Goal: Transaction & Acquisition: Subscribe to service/newsletter

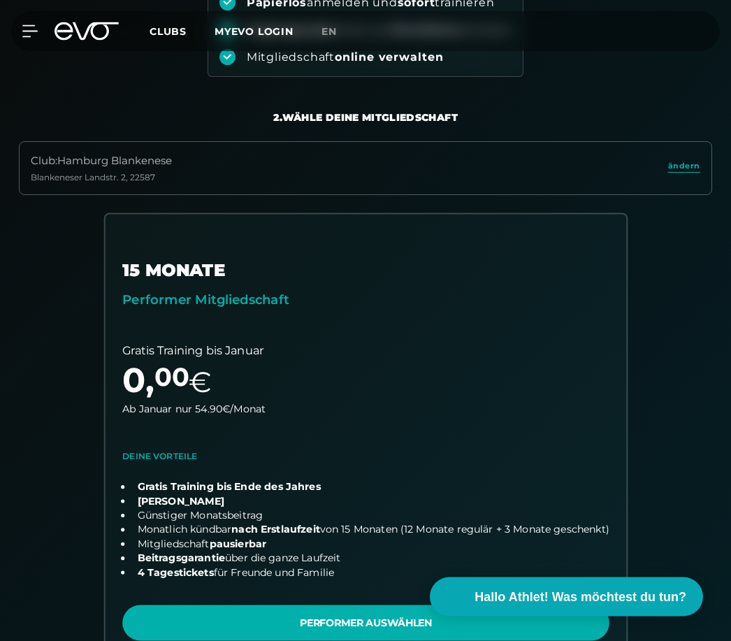
scroll to position [236, 0]
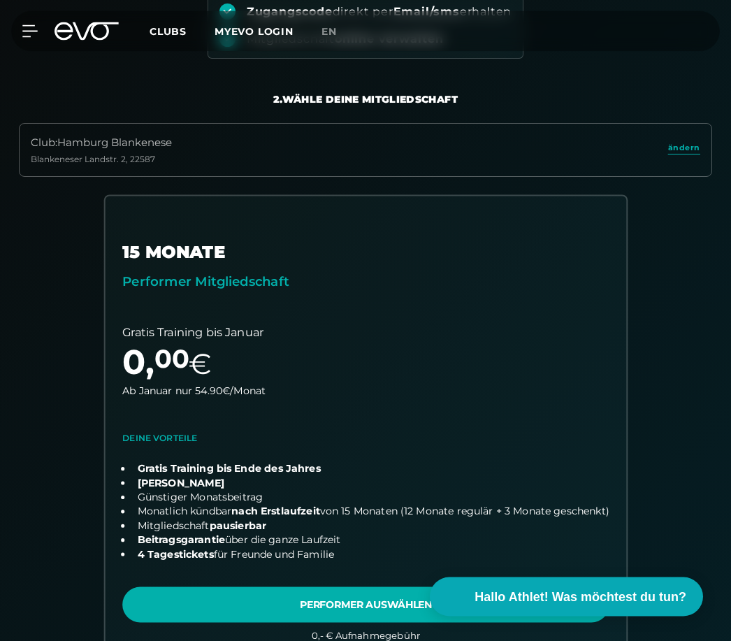
click at [357, 601] on link "choose plan" at bounding box center [366, 429] width 522 height 466
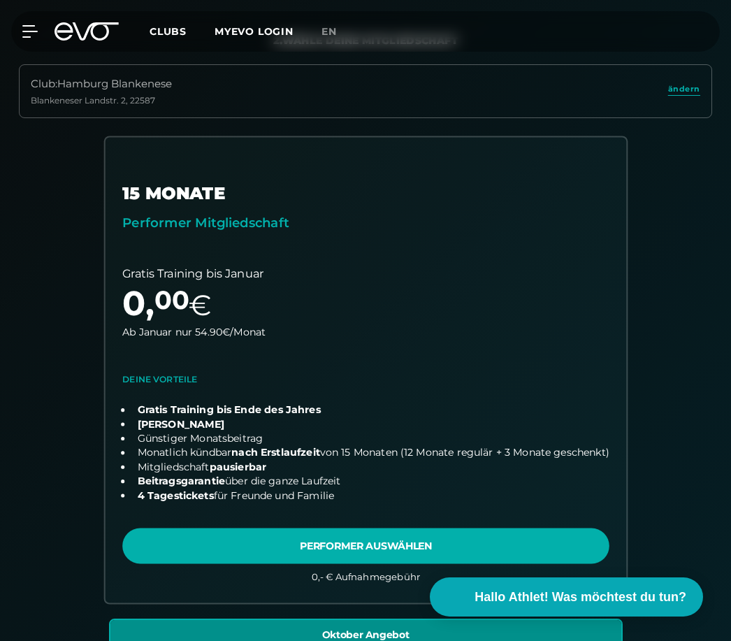
click at [357, 545] on link "choose plan" at bounding box center [366, 370] width 522 height 466
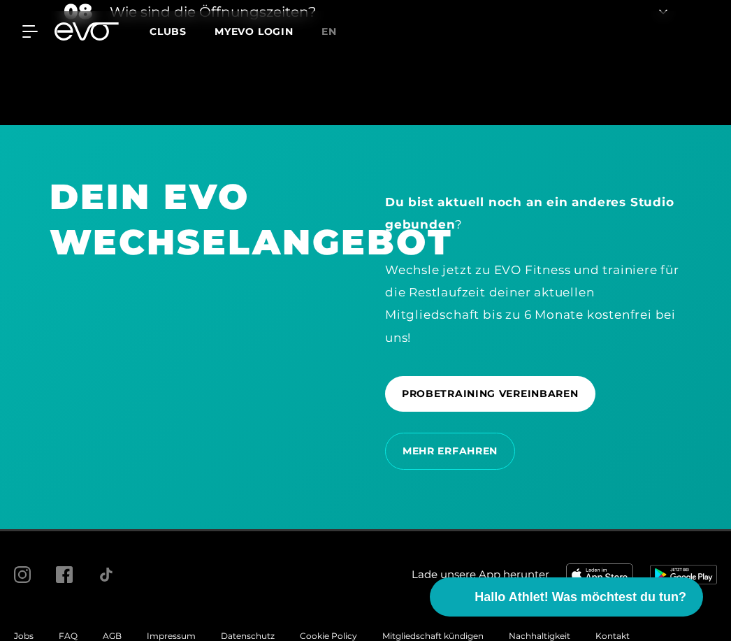
scroll to position [3431, 0]
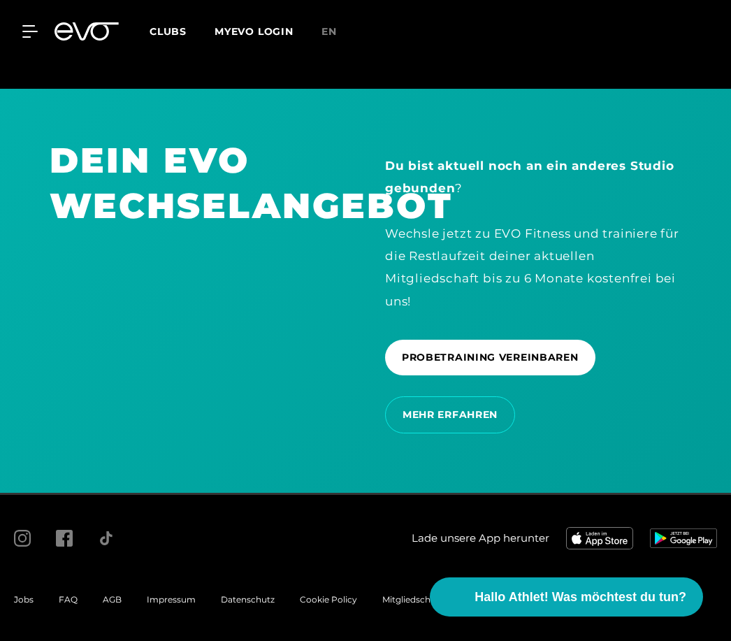
click at [117, 605] on span "AGB" at bounding box center [112, 599] width 19 height 10
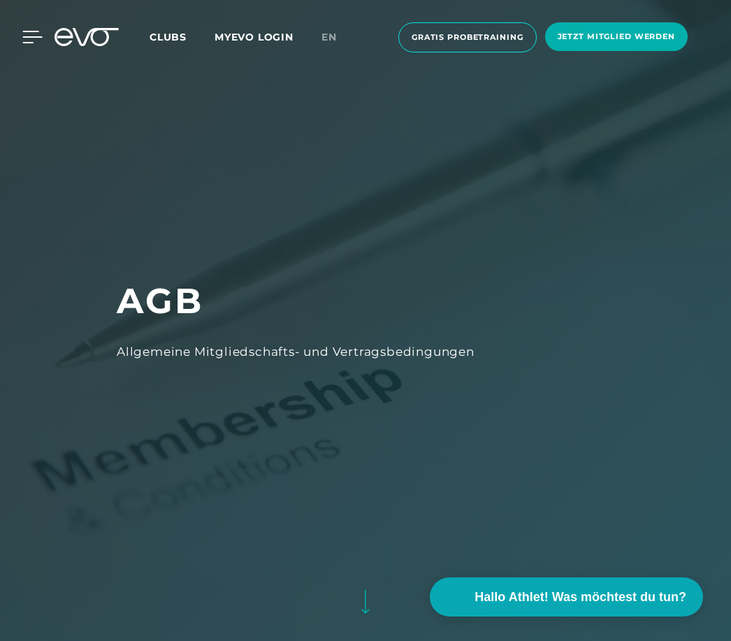
click at [32, 41] on icon at bounding box center [32, 37] width 20 height 13
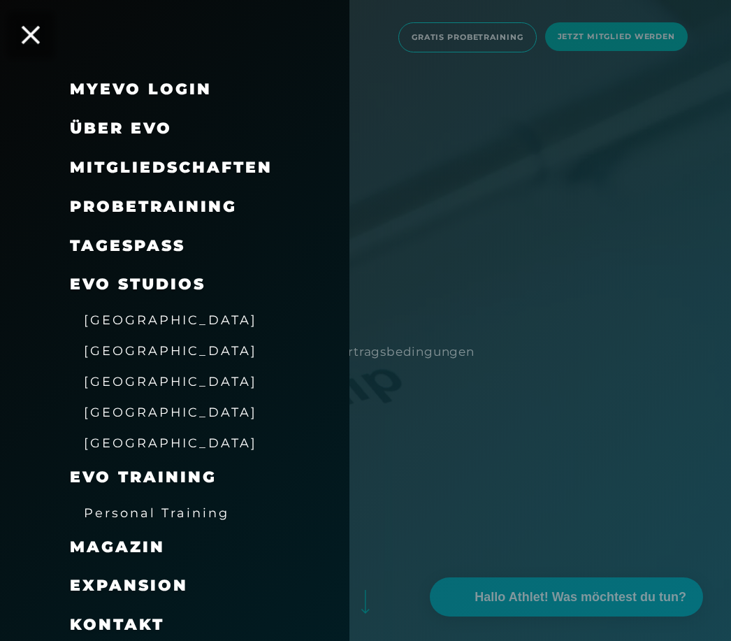
click at [31, 43] on icon at bounding box center [31, 35] width 18 height 18
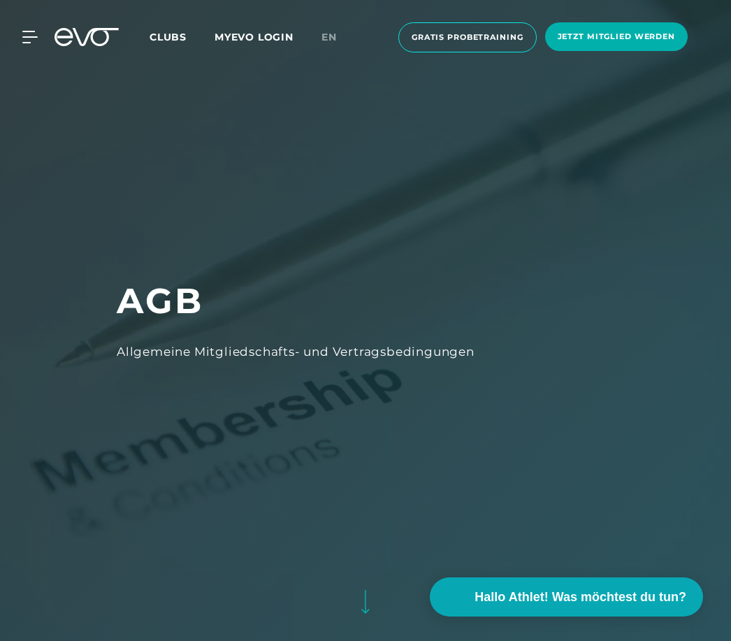
click at [31, 42] on icon at bounding box center [29, 36] width 15 height 11
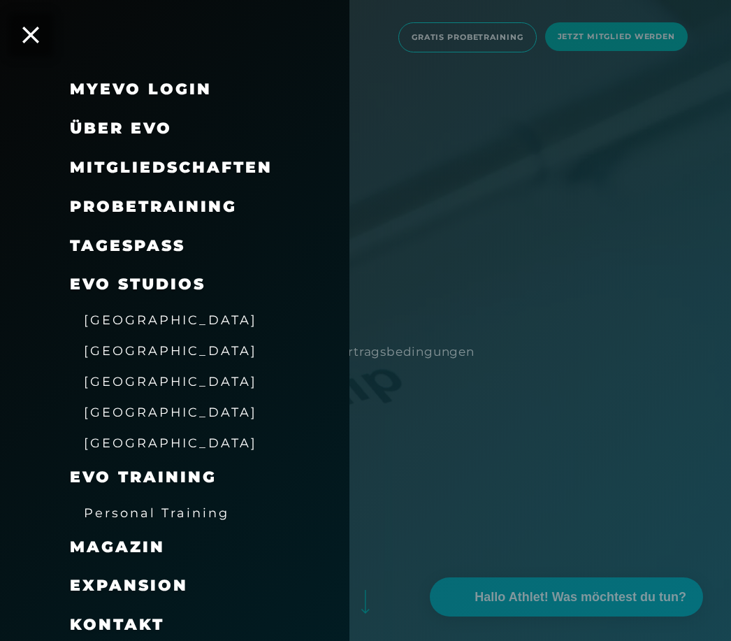
click at [122, 85] on link "MyEVO Login" at bounding box center [141, 89] width 142 height 19
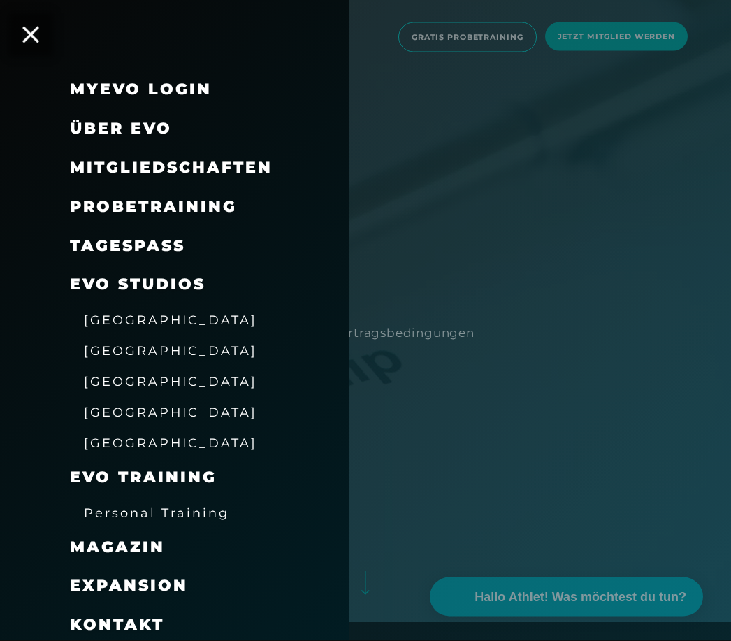
scroll to position [20, 0]
click at [17, 26] on div "MyEVO Login Über EVO Mitgliedschaften Probetraining TAGESPASS EVO Studios Düsse…" at bounding box center [175, 320] width 350 height 641
click at [29, 39] on icon at bounding box center [30, 35] width 17 height 17
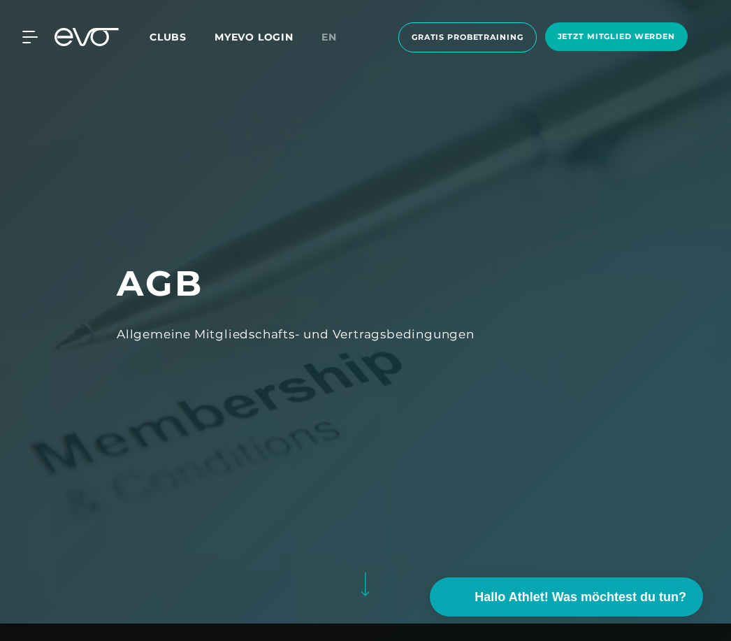
scroll to position [20, 0]
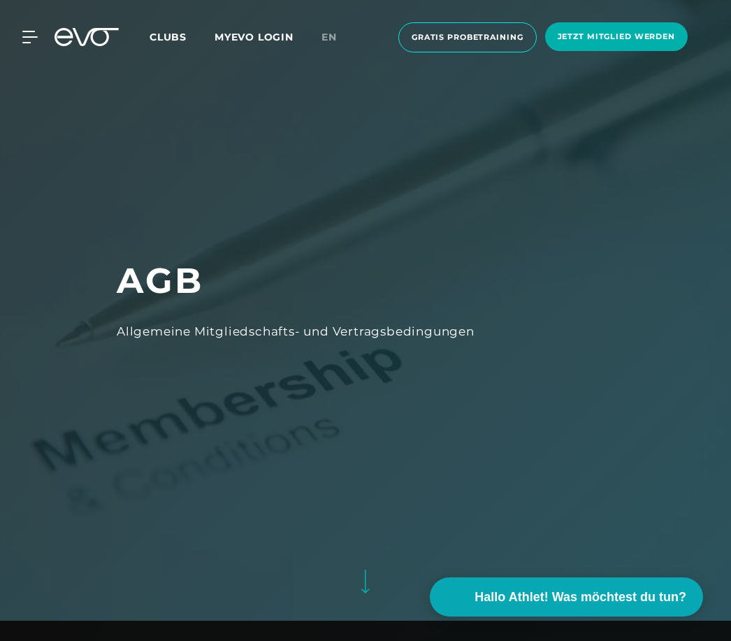
click at [275, 40] on link "MYEVO LOGIN" at bounding box center [254, 37] width 79 height 13
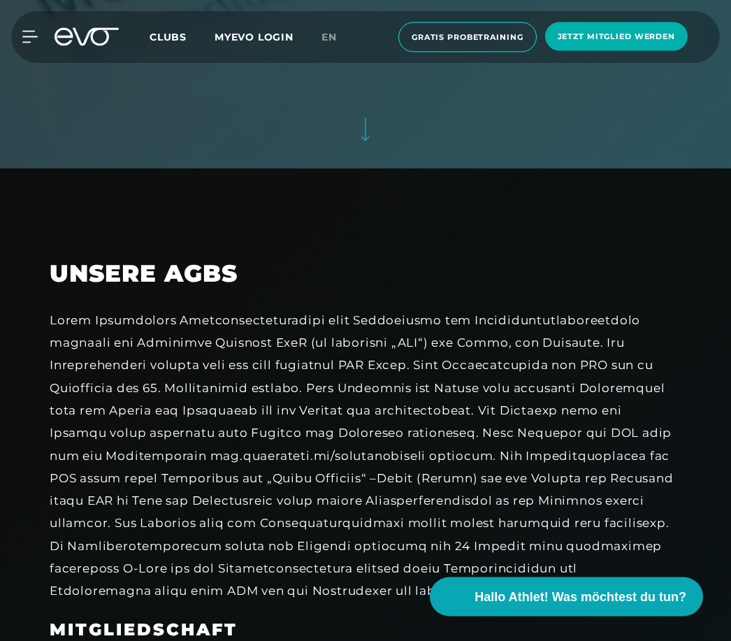
scroll to position [0, 0]
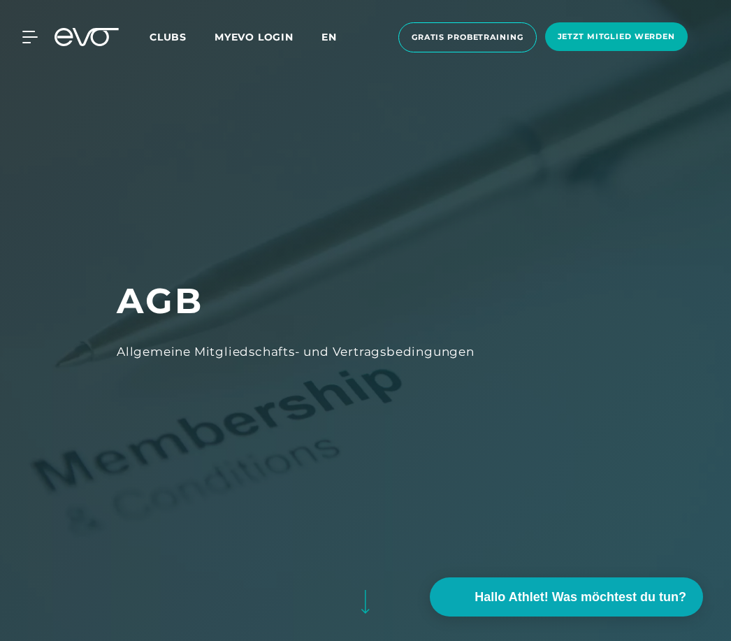
click at [329, 38] on span "en" at bounding box center [329, 37] width 15 height 13
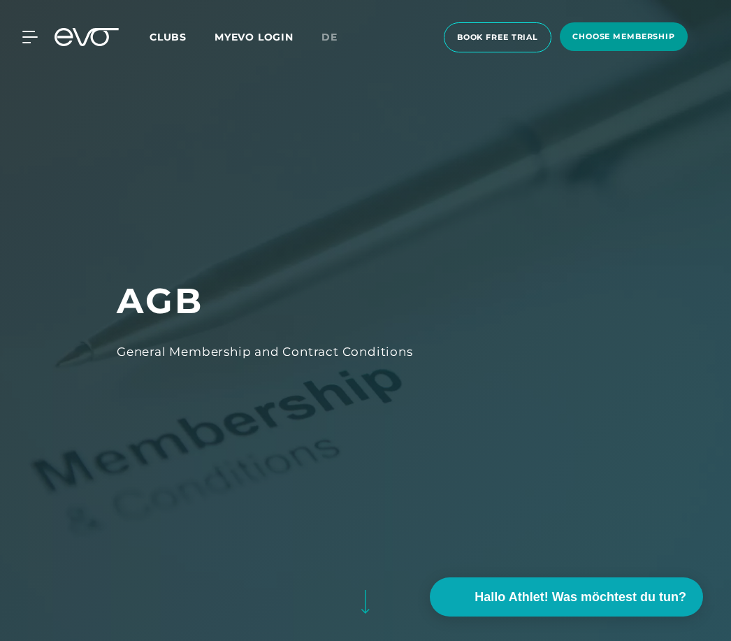
click at [665, 38] on span "choose membership" at bounding box center [624, 37] width 103 height 12
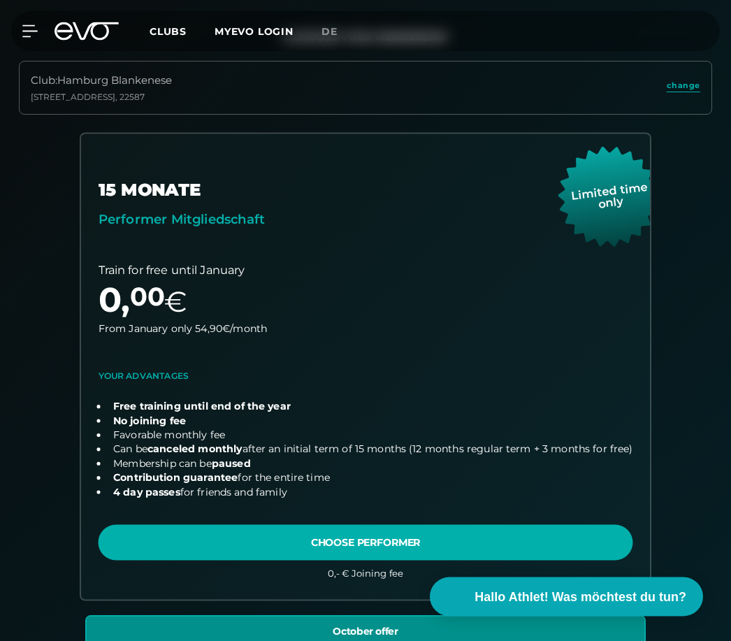
scroll to position [299, 0]
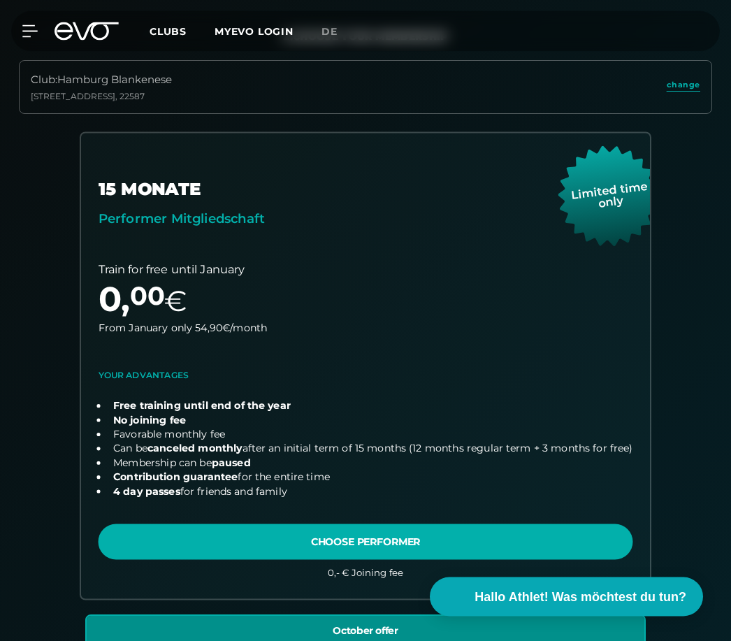
click at [299, 552] on link "choose plan" at bounding box center [365, 367] width 569 height 466
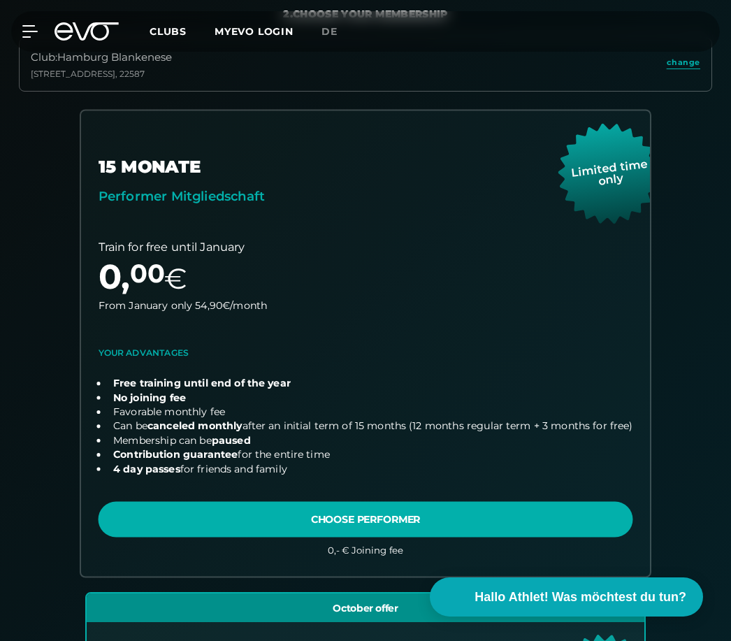
click at [251, 512] on link "choose plan" at bounding box center [365, 343] width 569 height 466
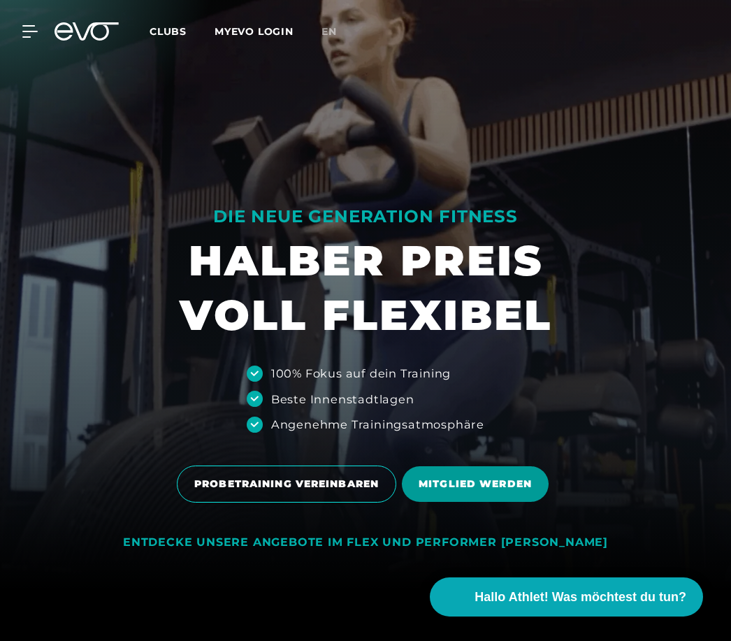
click at [466, 491] on span "MITGLIED WERDEN" at bounding box center [475, 484] width 113 height 15
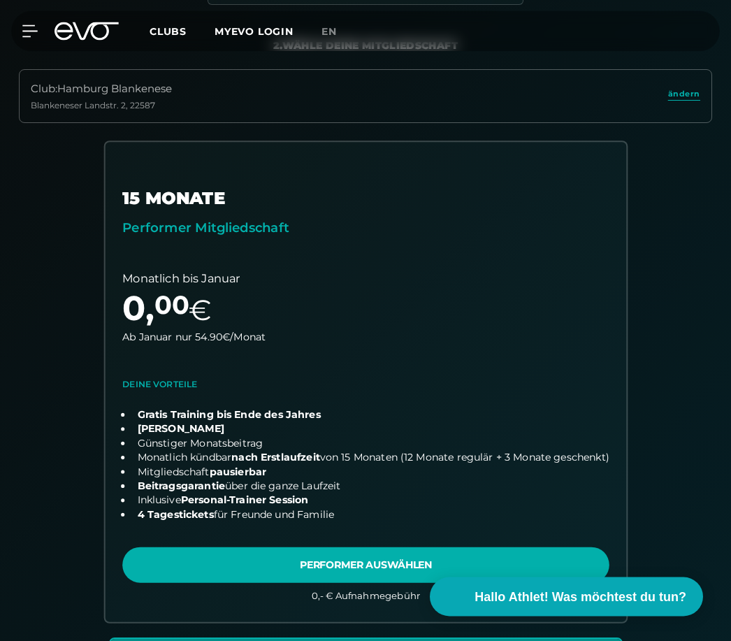
scroll to position [292, 0]
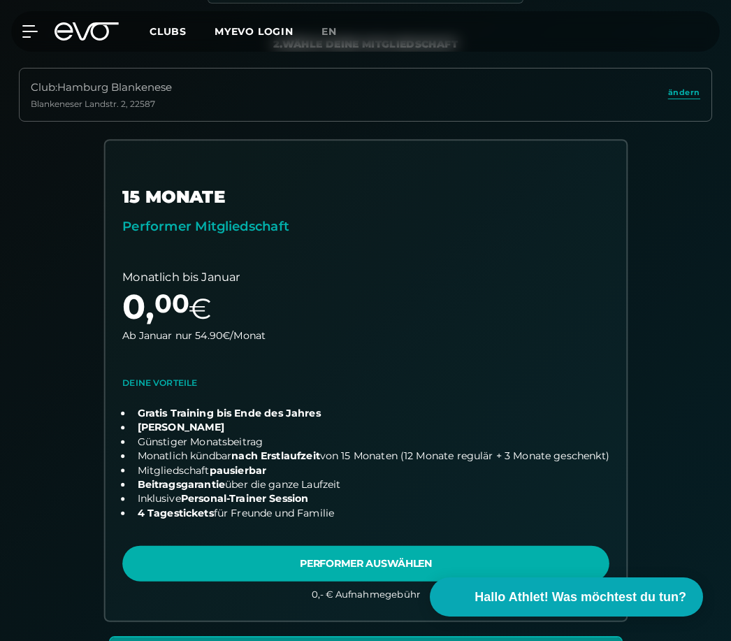
click at [358, 568] on link "choose plan" at bounding box center [366, 381] width 522 height 480
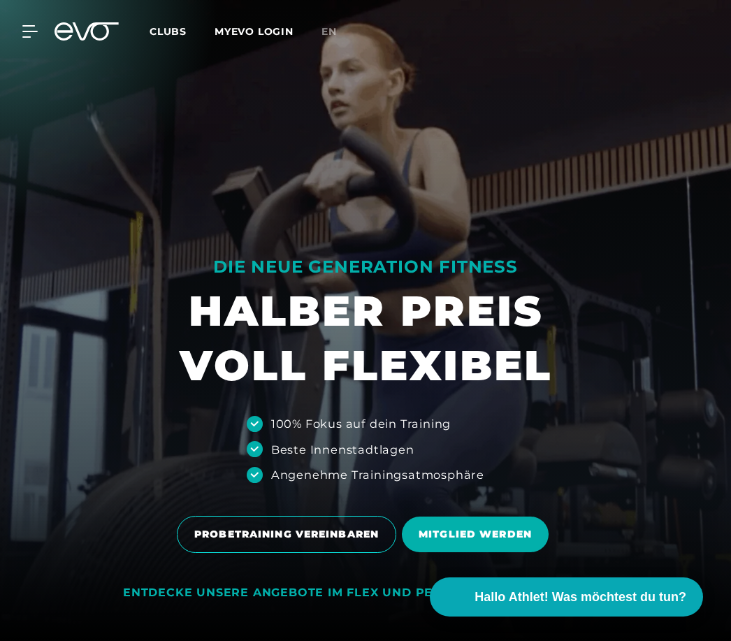
click at [256, 36] on link "MYEVO LOGIN" at bounding box center [254, 31] width 79 height 13
click at [24, 40] on div "MyEVO Login Über EVO Mitgliedschaften Probetraining TAGESPASS EVO Studios [GEOG…" at bounding box center [366, 31] width 726 height 41
click at [29, 32] on icon at bounding box center [29, 31] width 15 height 11
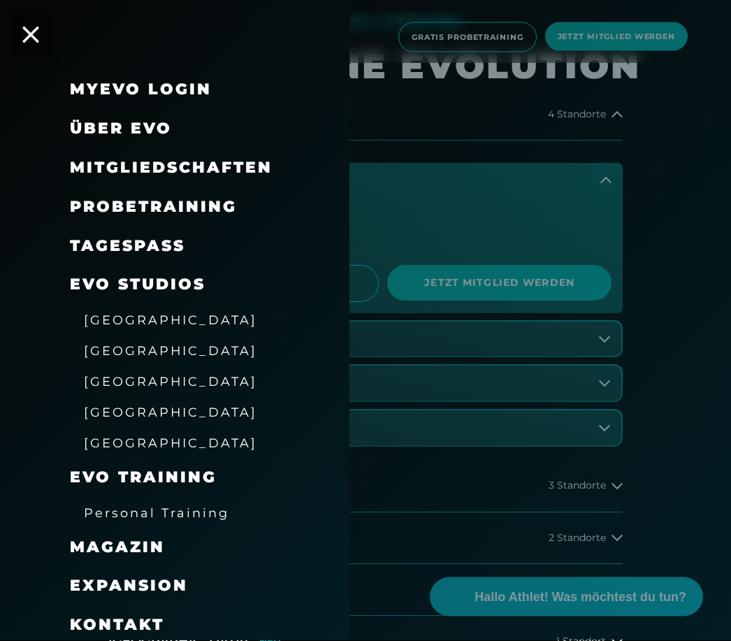
scroll to position [680, 0]
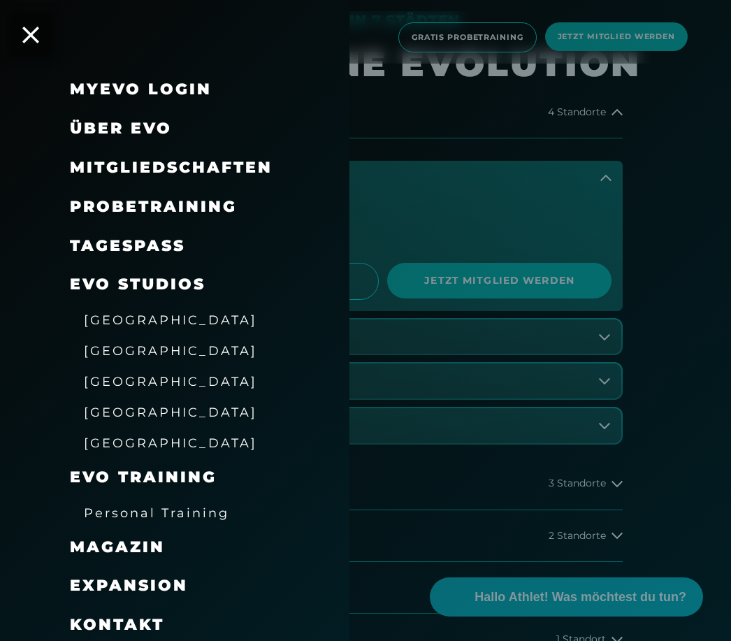
click at [110, 615] on span "Kontakt" at bounding box center [117, 624] width 94 height 19
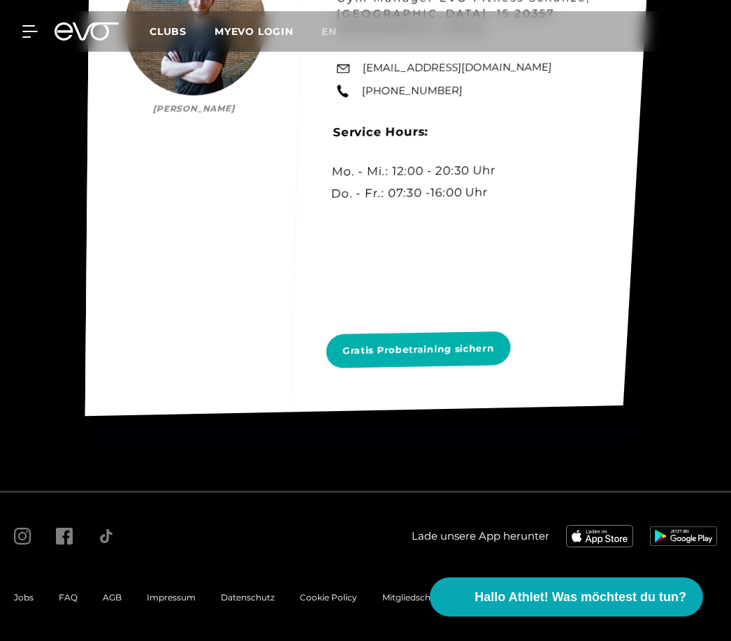
scroll to position [8380, 0]
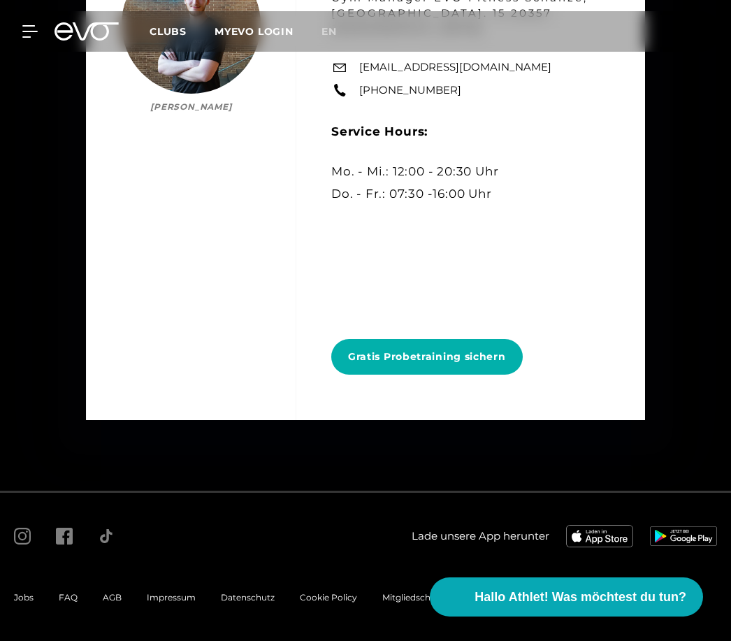
click at [181, 603] on span "Impressum" at bounding box center [171, 597] width 49 height 10
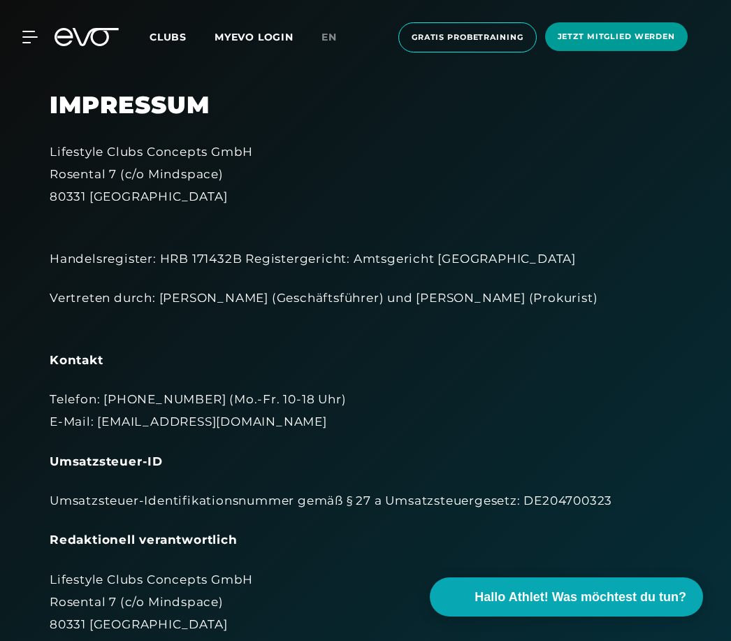
click at [606, 36] on span "Jetzt Mitglied werden" at bounding box center [616, 37] width 117 height 12
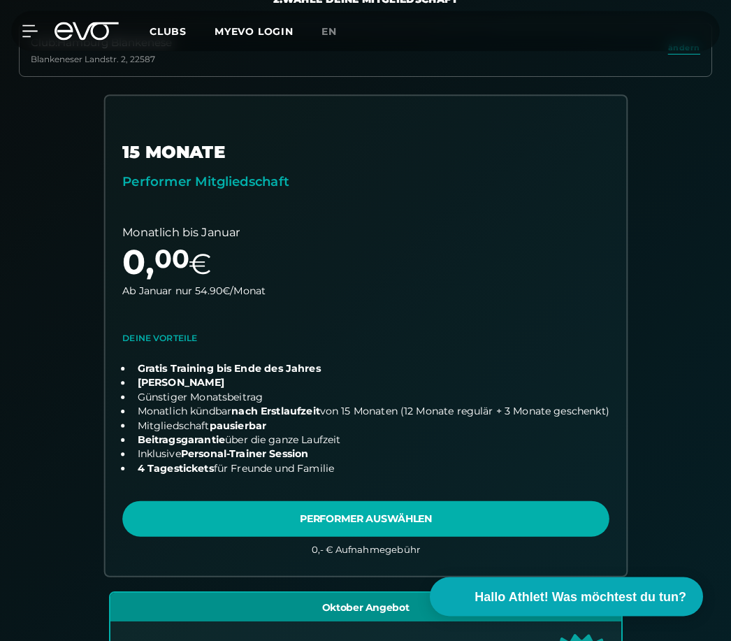
scroll to position [336, 0]
click at [363, 515] on link "choose plan" at bounding box center [366, 336] width 522 height 480
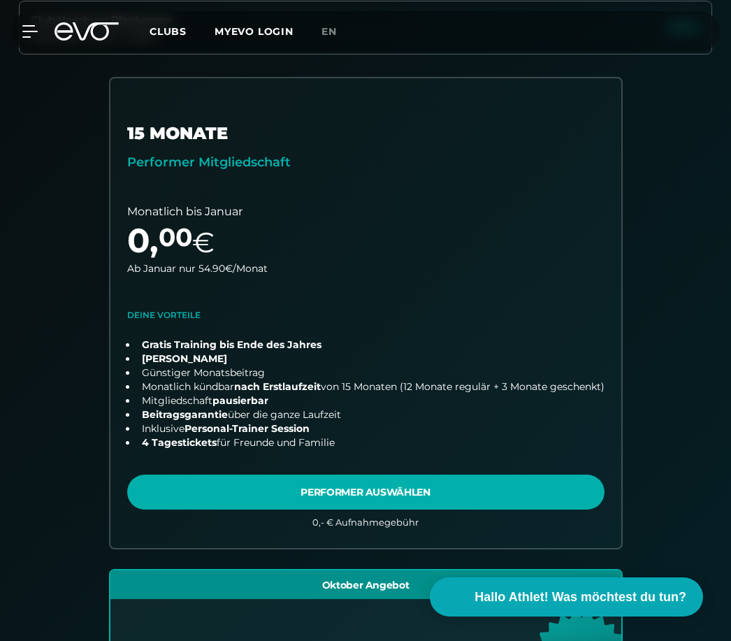
click at [34, 33] on icon at bounding box center [29, 31] width 15 height 13
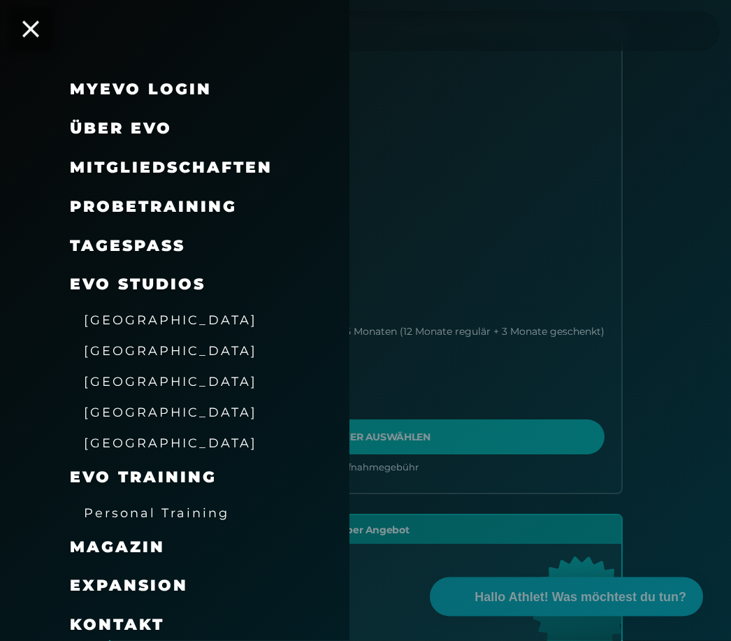
scroll to position [414, 0]
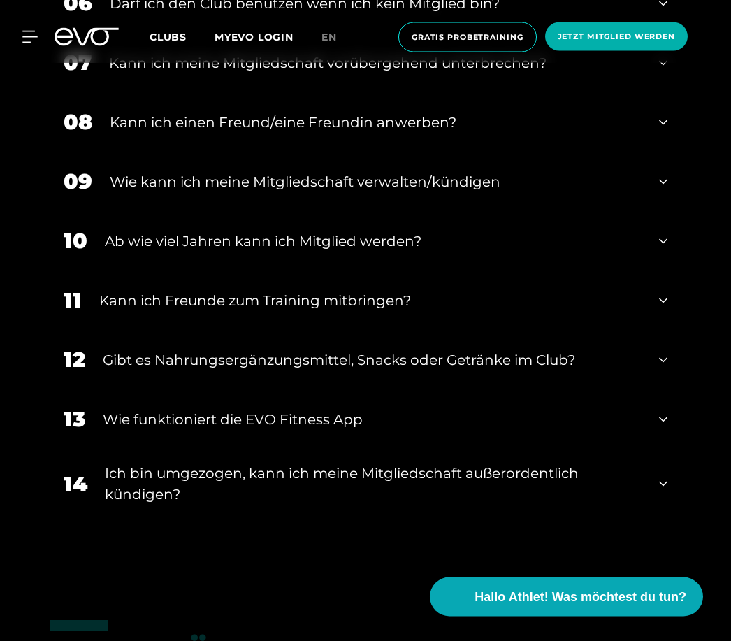
scroll to position [1087, 0]
click at [669, 271] on div "10 Ab wie viel Jahren kann ich Mitglied werden?" at bounding box center [366, 240] width 632 height 59
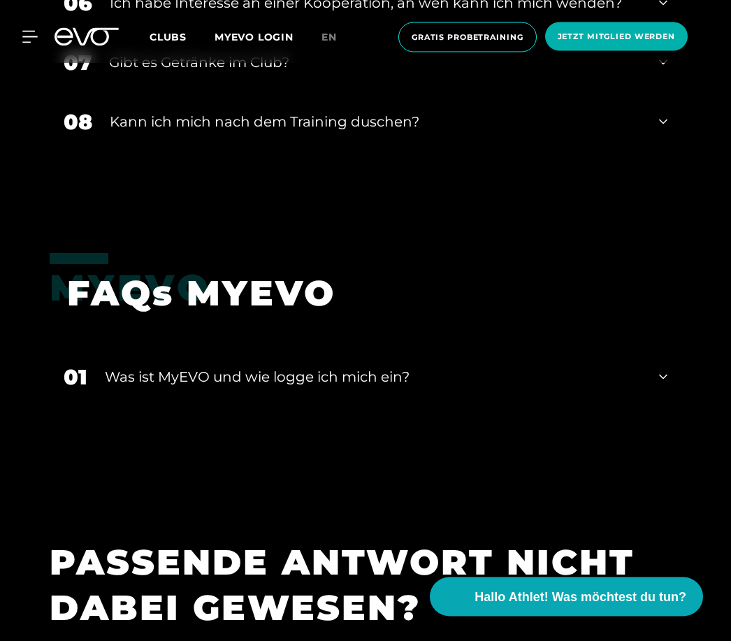
scroll to position [2779, 0]
